Goal: Browse casually: Explore the website without a specific task or goal

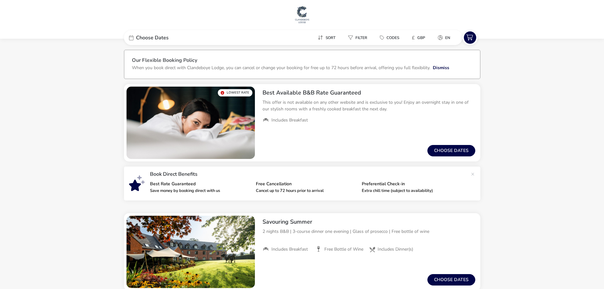
click at [299, 13] on img at bounding box center [302, 14] width 16 height 19
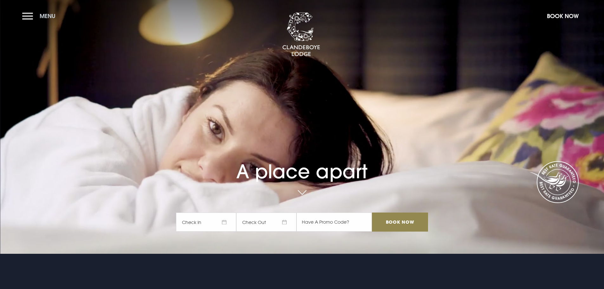
click at [31, 16] on button "Menu" at bounding box center [40, 16] width 36 height 14
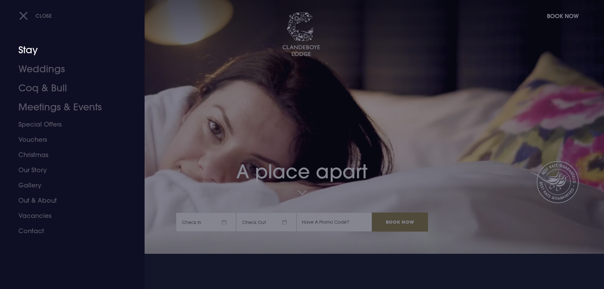
click at [28, 53] on link "Stay" at bounding box center [68, 50] width 100 height 19
click at [31, 52] on link "Stay" at bounding box center [68, 50] width 100 height 19
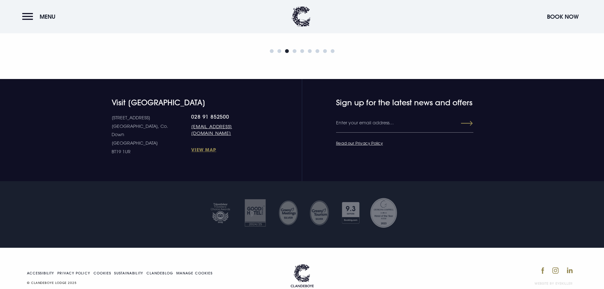
scroll to position [2891, 0]
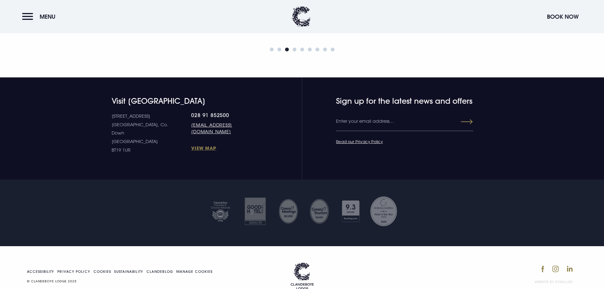
click at [120, 268] on nav "Accessibility Privacy Policy Cookies Sustainability Clandeblog Manage Cookies ©…" at bounding box center [121, 276] width 189 height 16
click at [121, 270] on link "Sustainability" at bounding box center [128, 271] width 29 height 3
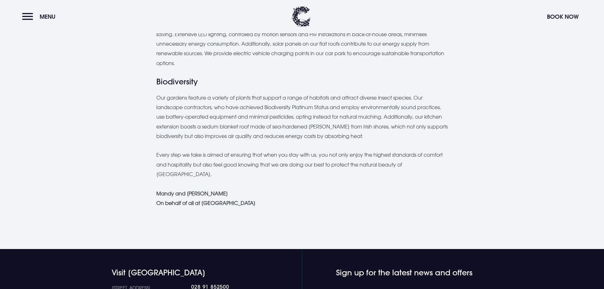
scroll to position [349, 0]
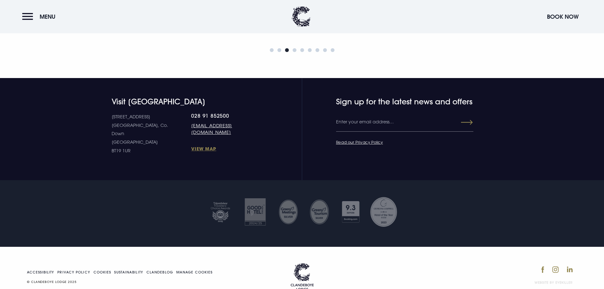
scroll to position [2891, 0]
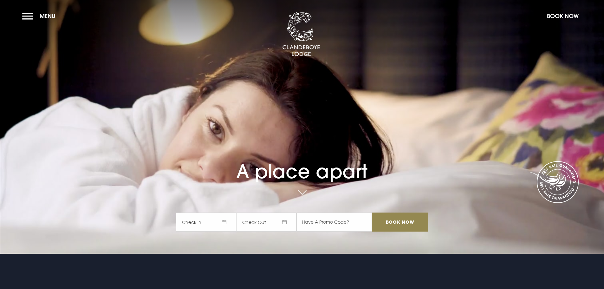
click at [89, 223] on video "Your browser does not support the video tag." at bounding box center [302, 127] width 604 height 338
